Goal: Information Seeking & Learning: Learn about a topic

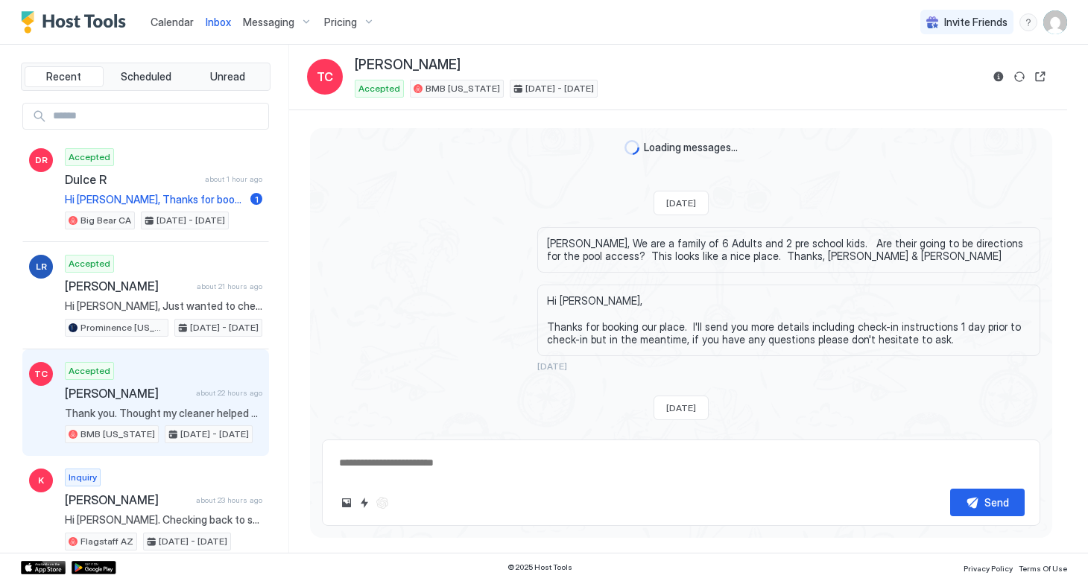
scroll to position [1313, 0]
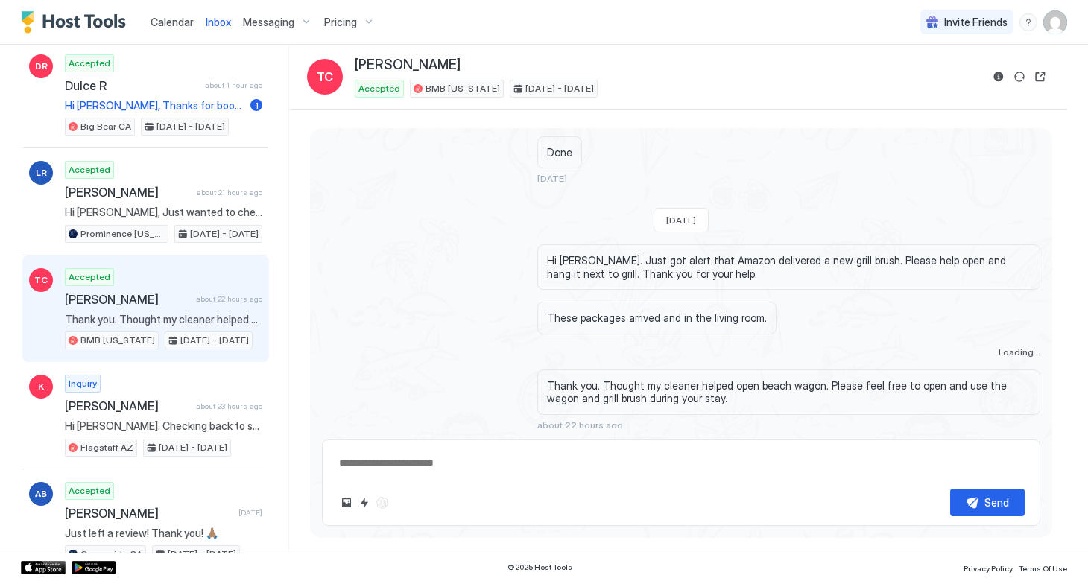
type textarea "*"
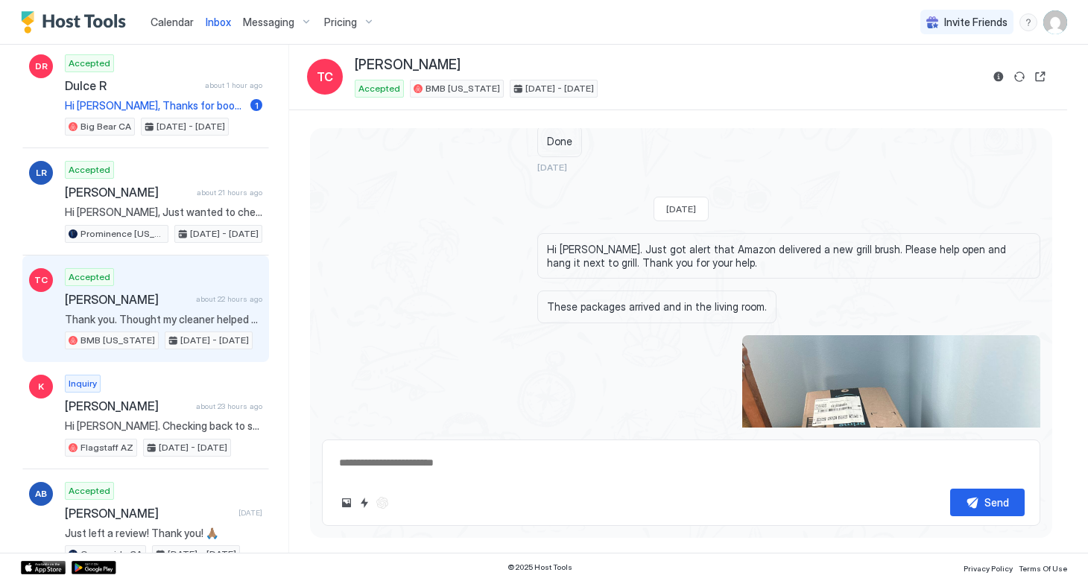
click at [347, 21] on span "Pricing" at bounding box center [340, 22] width 33 height 13
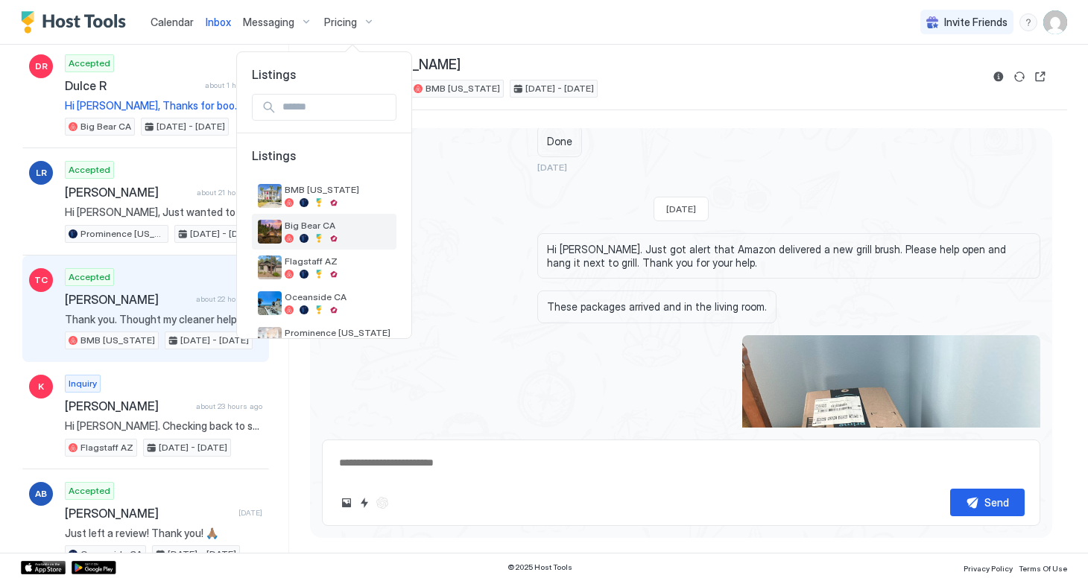
click at [299, 232] on div "Big Bear CA" at bounding box center [338, 231] width 106 height 23
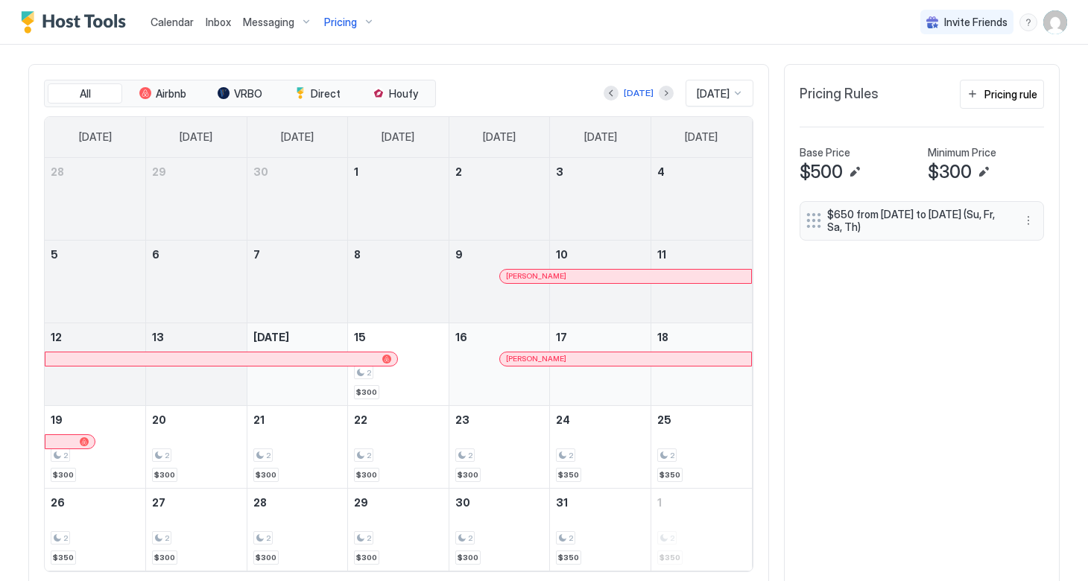
scroll to position [478, 0]
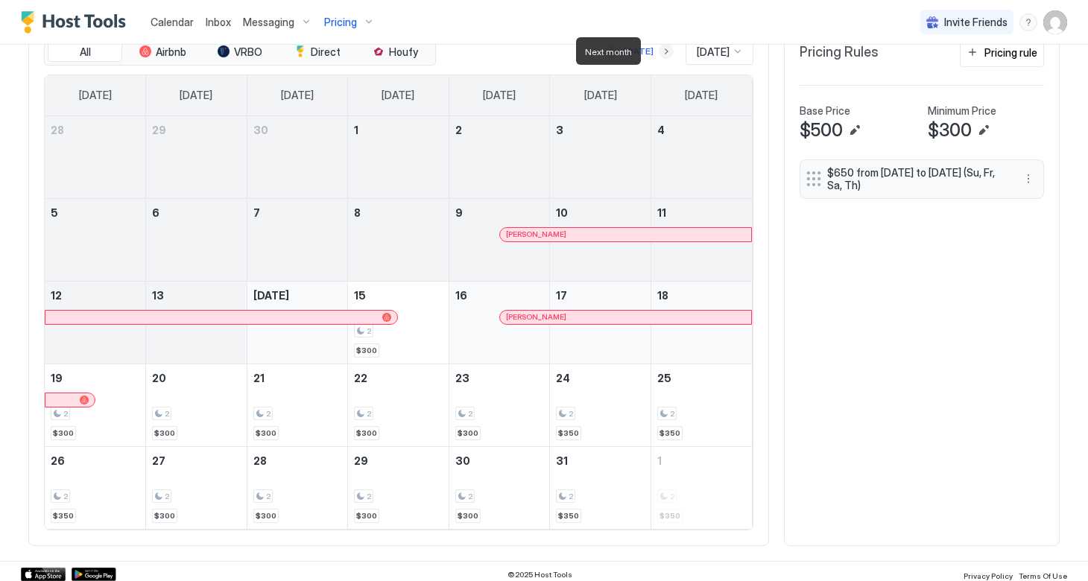
click at [659, 51] on button "Next month" at bounding box center [666, 51] width 15 height 15
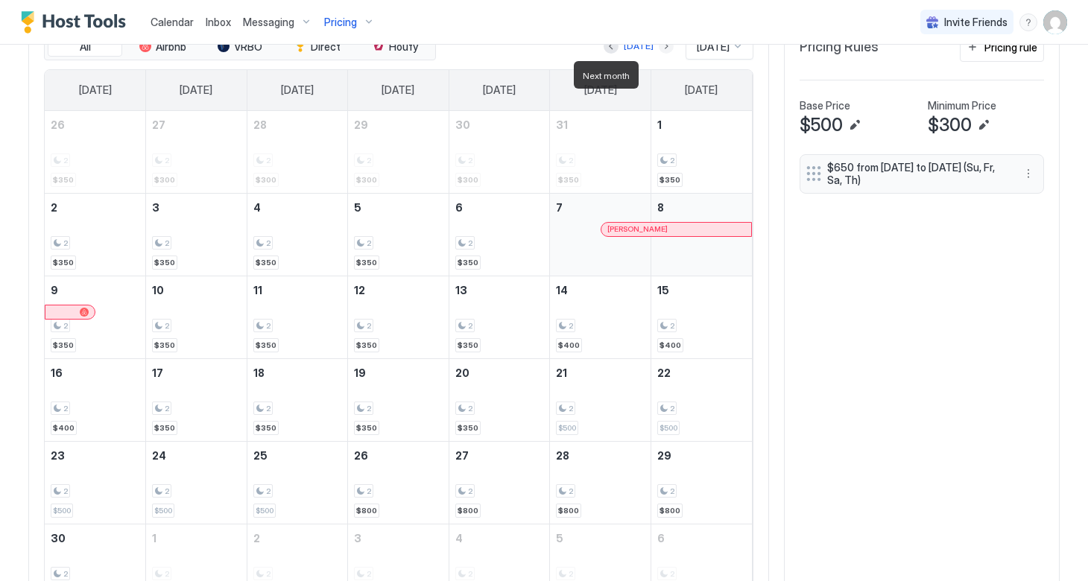
scroll to position [491, 0]
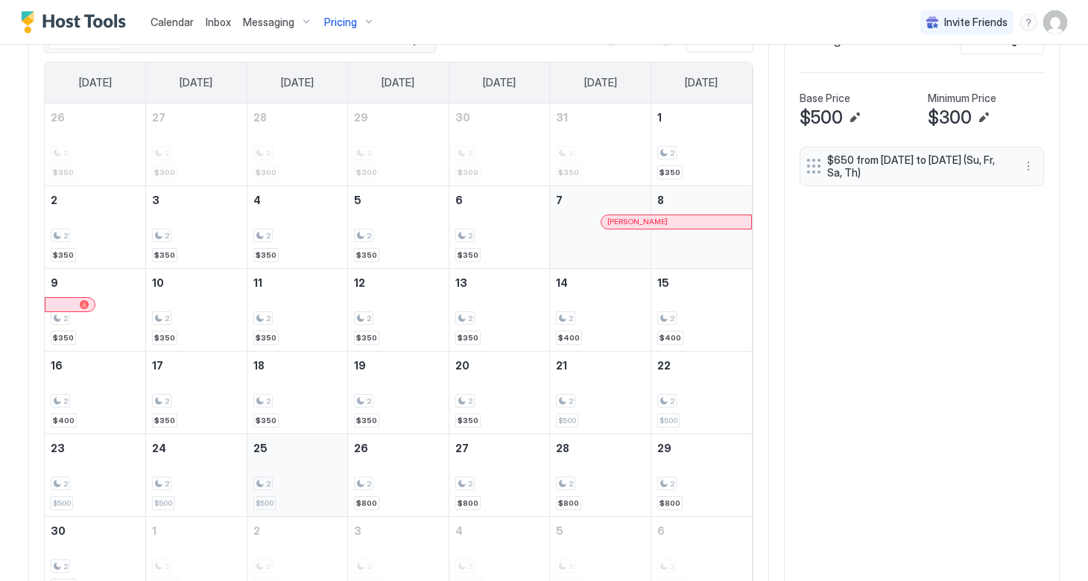
click at [304, 487] on div "2" at bounding box center [297, 484] width 89 height 14
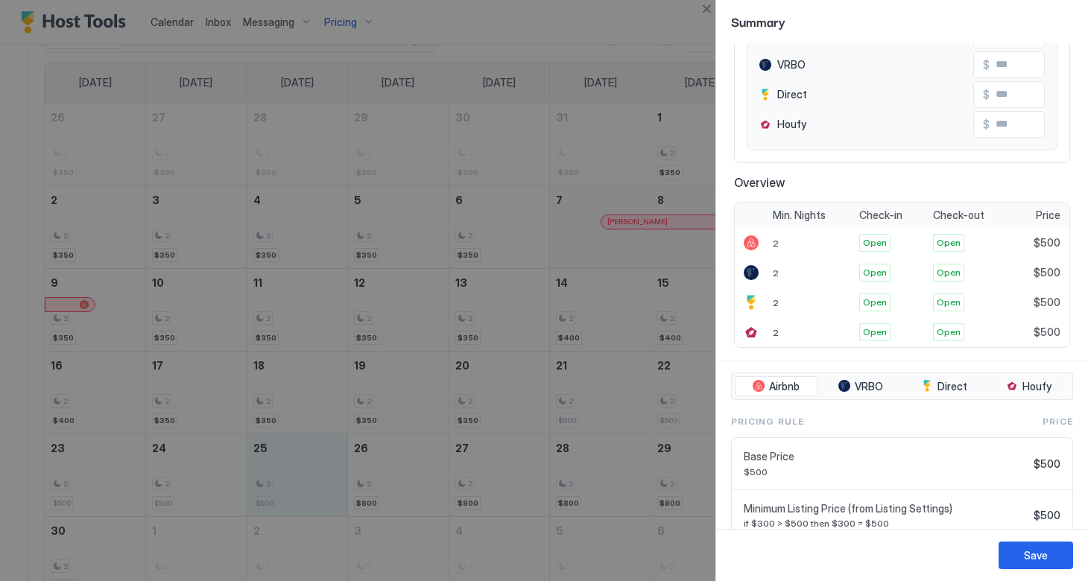
scroll to position [174, 0]
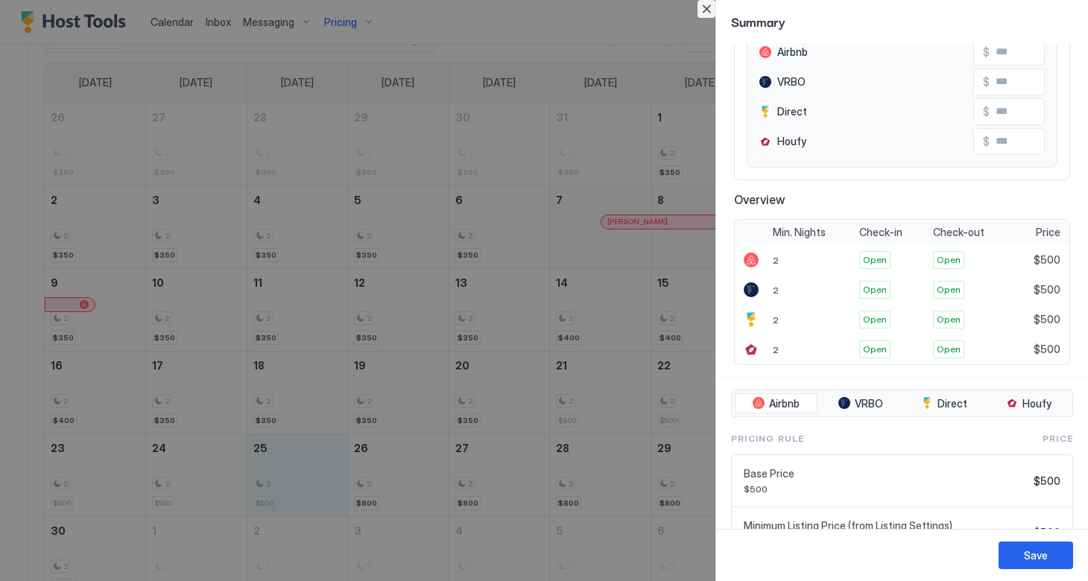
click at [704, 14] on button "Close" at bounding box center [707, 9] width 18 height 18
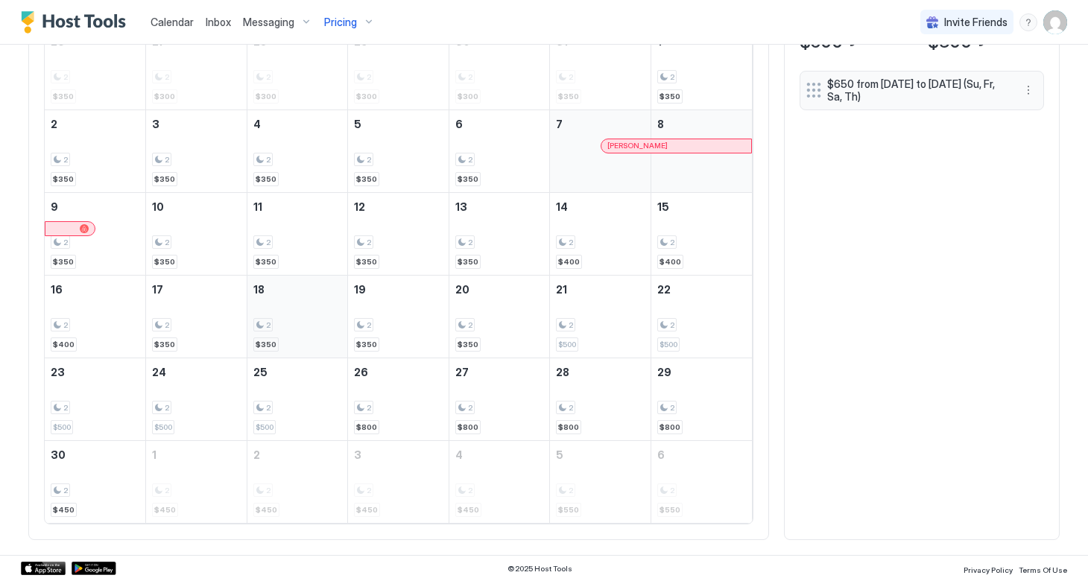
scroll to position [566, 0]
click at [315, 423] on div "2 $500" at bounding box center [297, 400] width 89 height 70
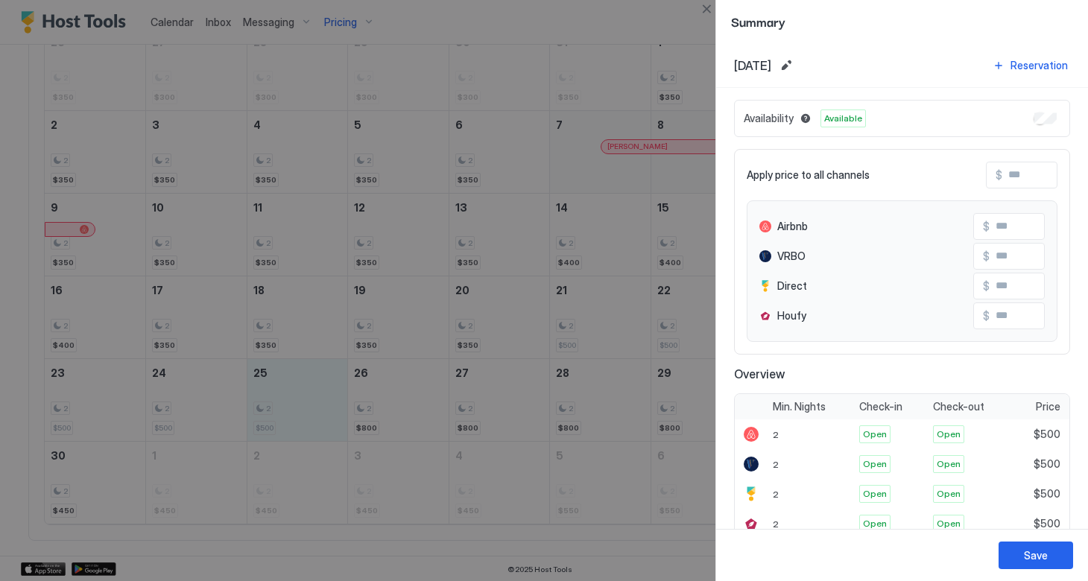
click at [1023, 178] on input "Input Field" at bounding box center [1062, 175] width 119 height 25
click at [1029, 177] on input "Input Field" at bounding box center [1062, 175] width 119 height 25
click at [706, 9] on button "Close" at bounding box center [707, 9] width 18 height 18
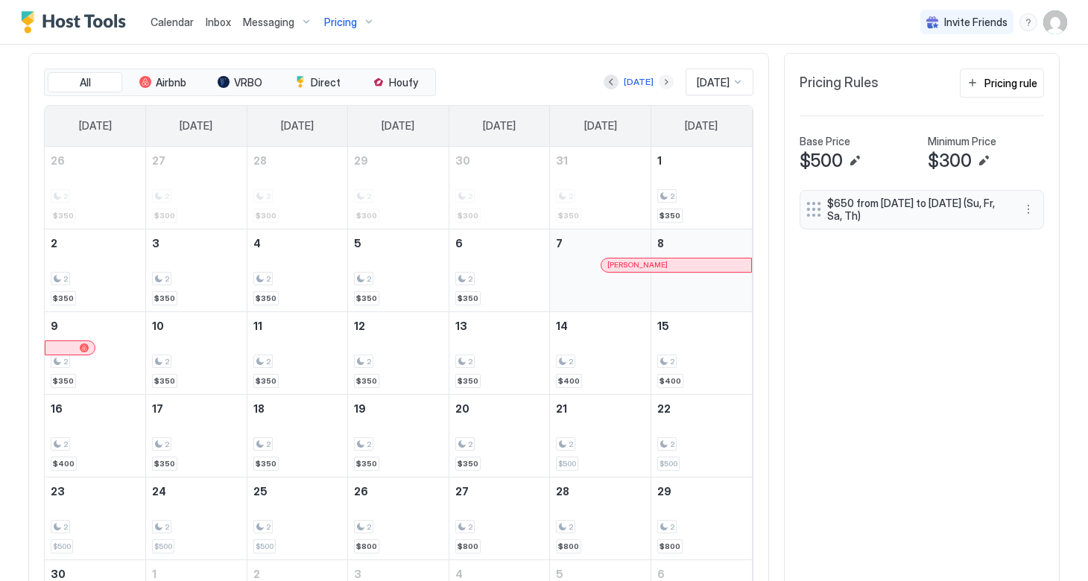
click at [659, 82] on button "Next month" at bounding box center [666, 82] width 15 height 15
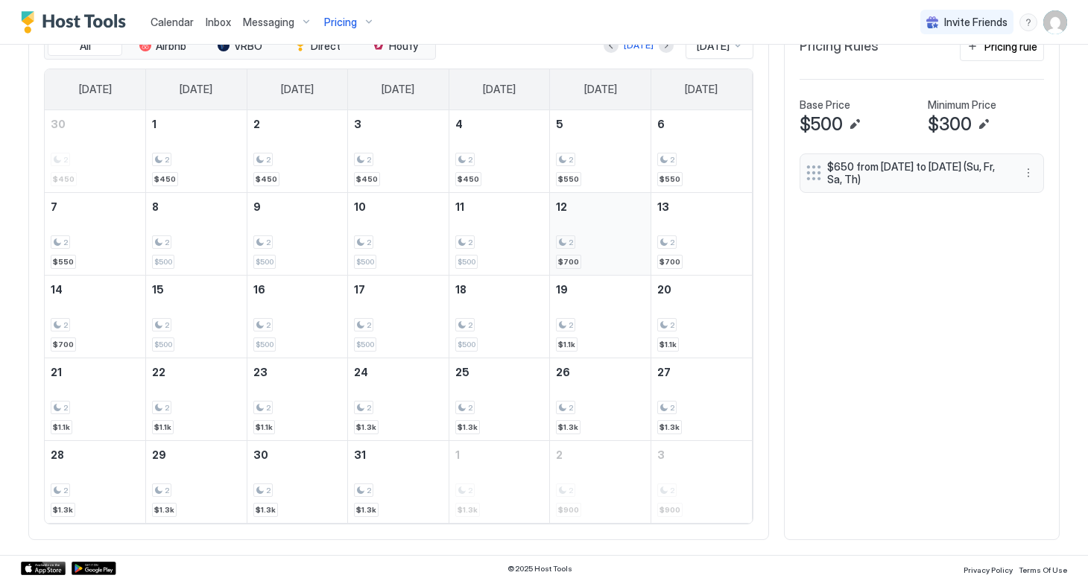
scroll to position [483, 0]
click at [659, 50] on button "Next month" at bounding box center [666, 46] width 15 height 15
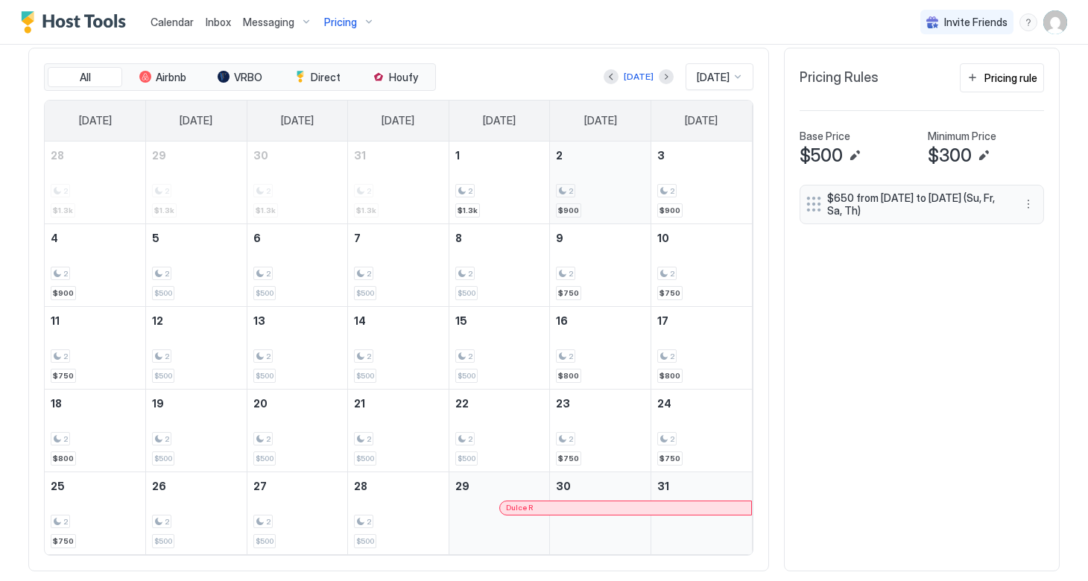
scroll to position [450, 0]
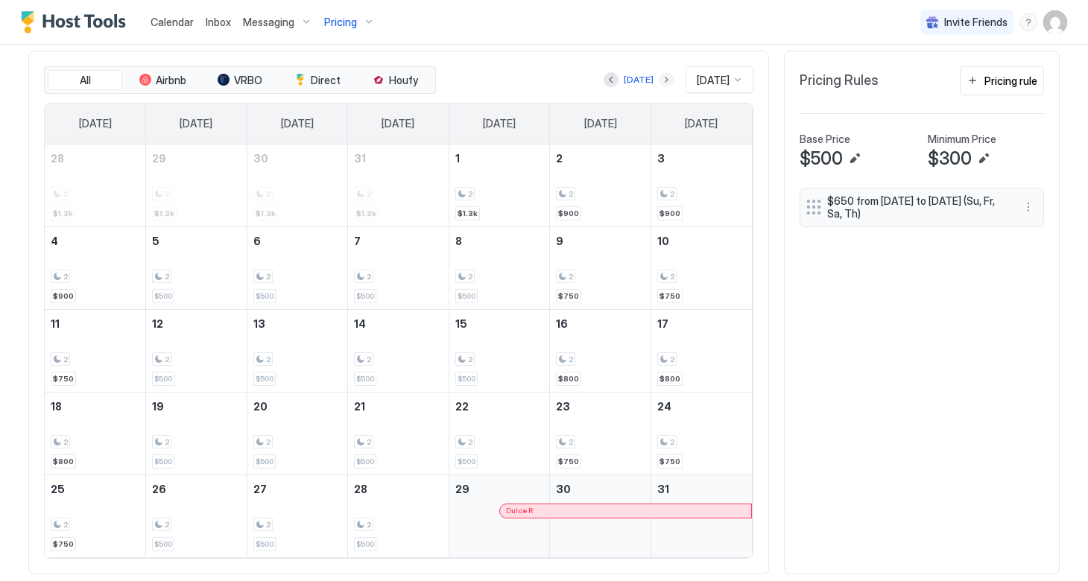
click at [659, 81] on button "Next month" at bounding box center [666, 79] width 15 height 15
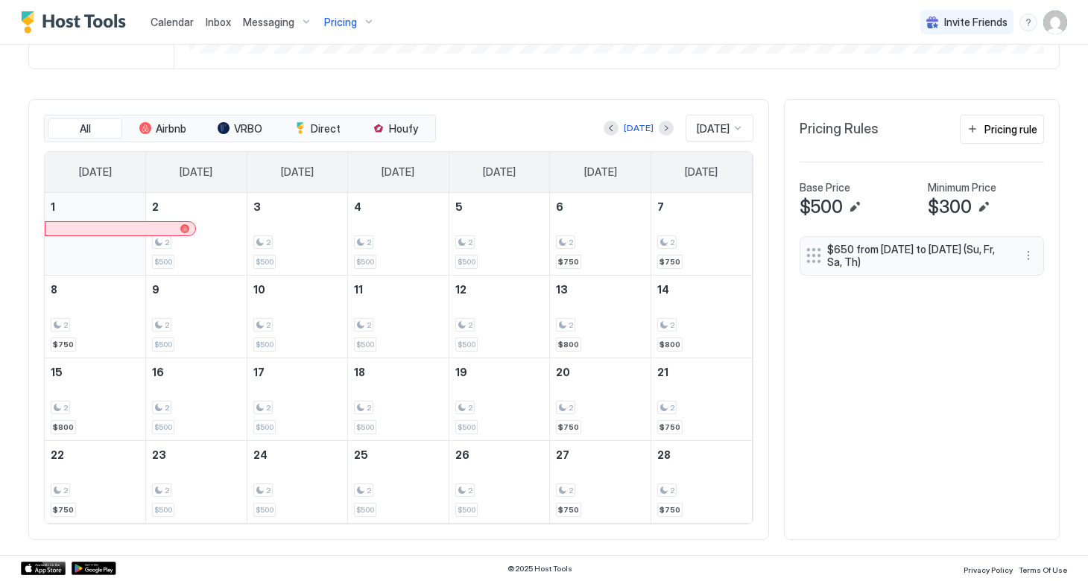
scroll to position [400, 0]
